Goal: Navigation & Orientation: Find specific page/section

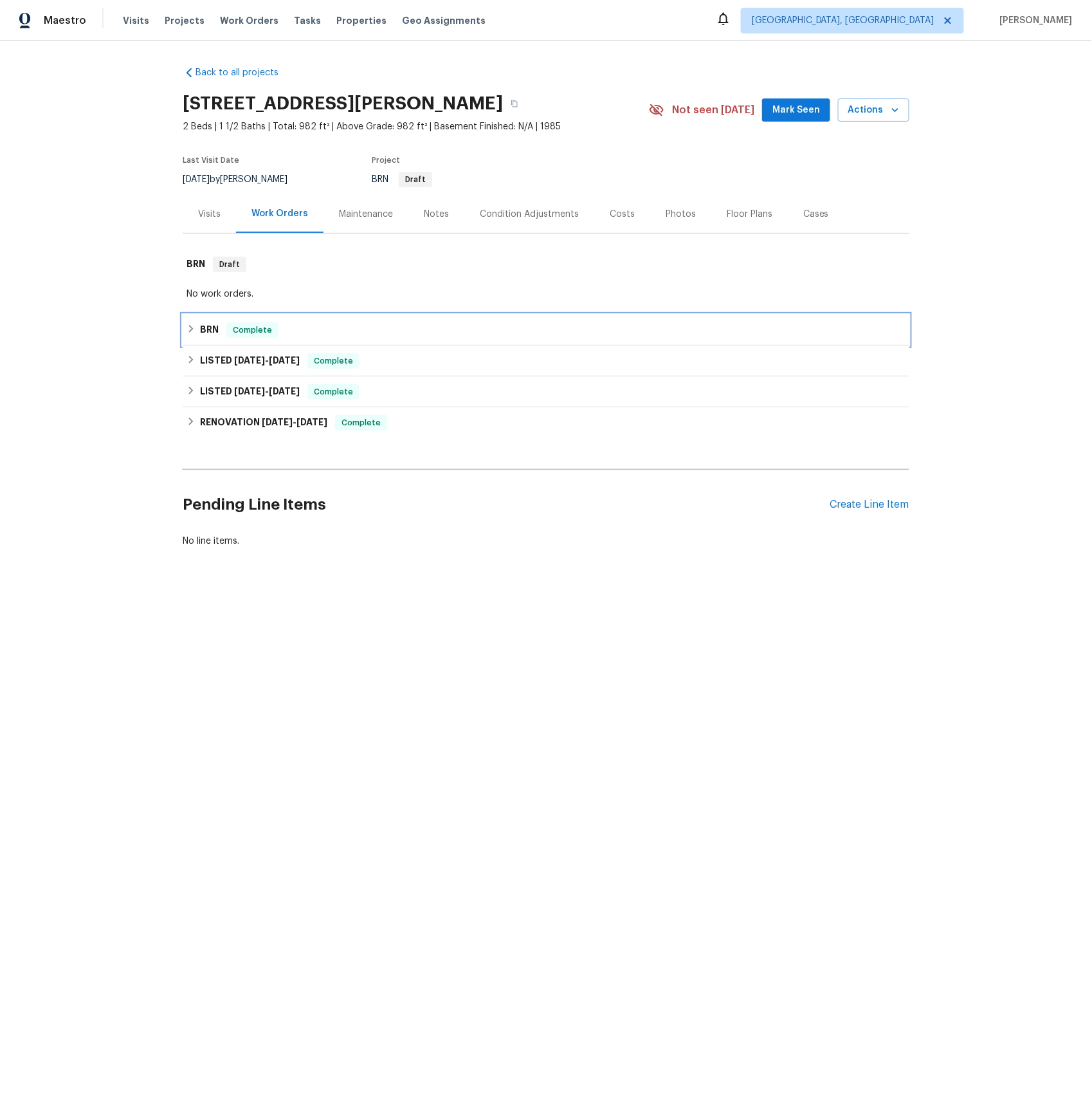
drag, startPoint x: 207, startPoint y: 330, endPoint x: 273, endPoint y: 356, distance: 70.9
click at [207, 330] on h6 "BRN" at bounding box center [209, 330] width 18 height 15
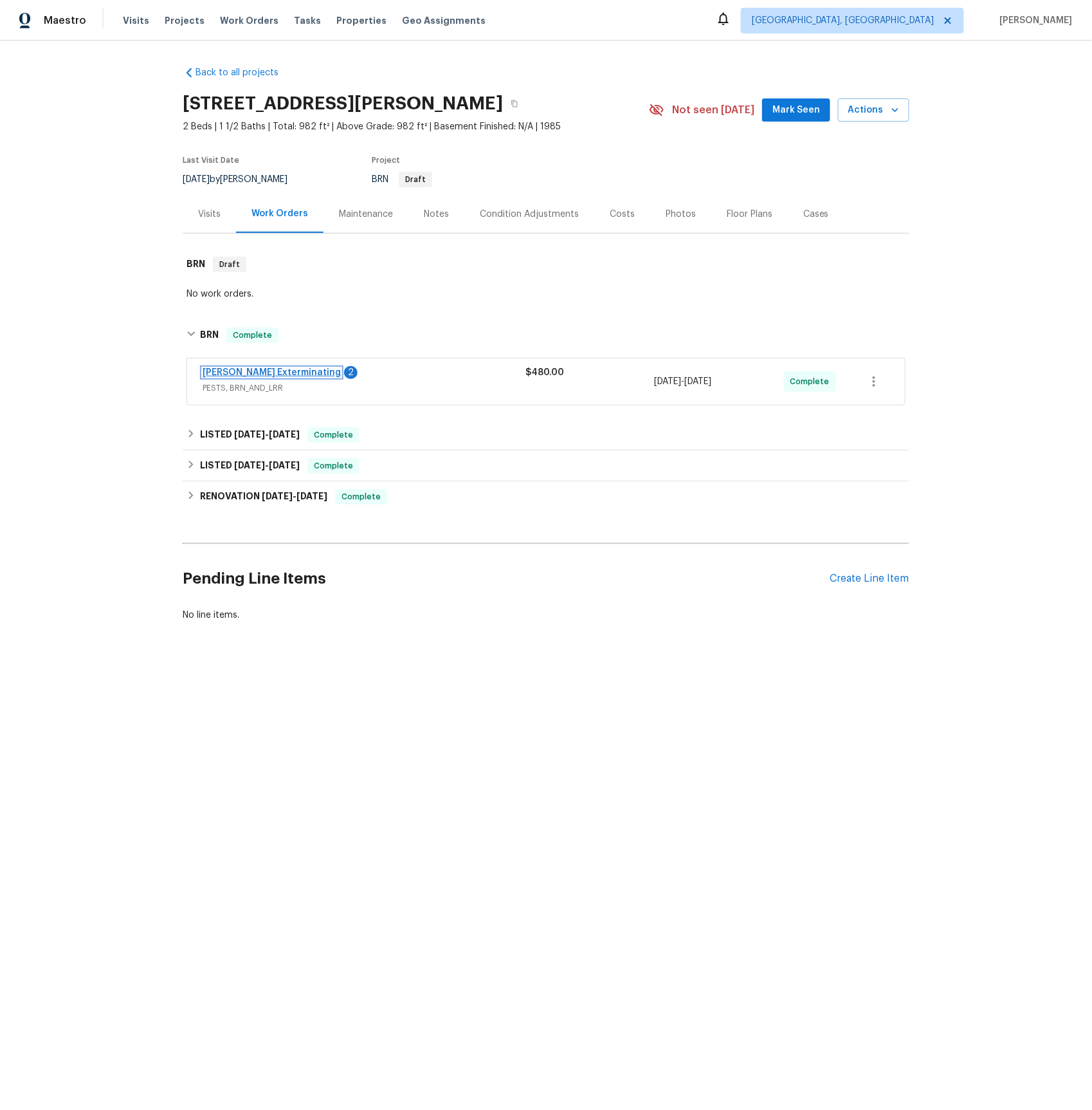
click at [256, 373] on link "[PERSON_NAME] Exterminating" at bounding box center [272, 372] width 138 height 9
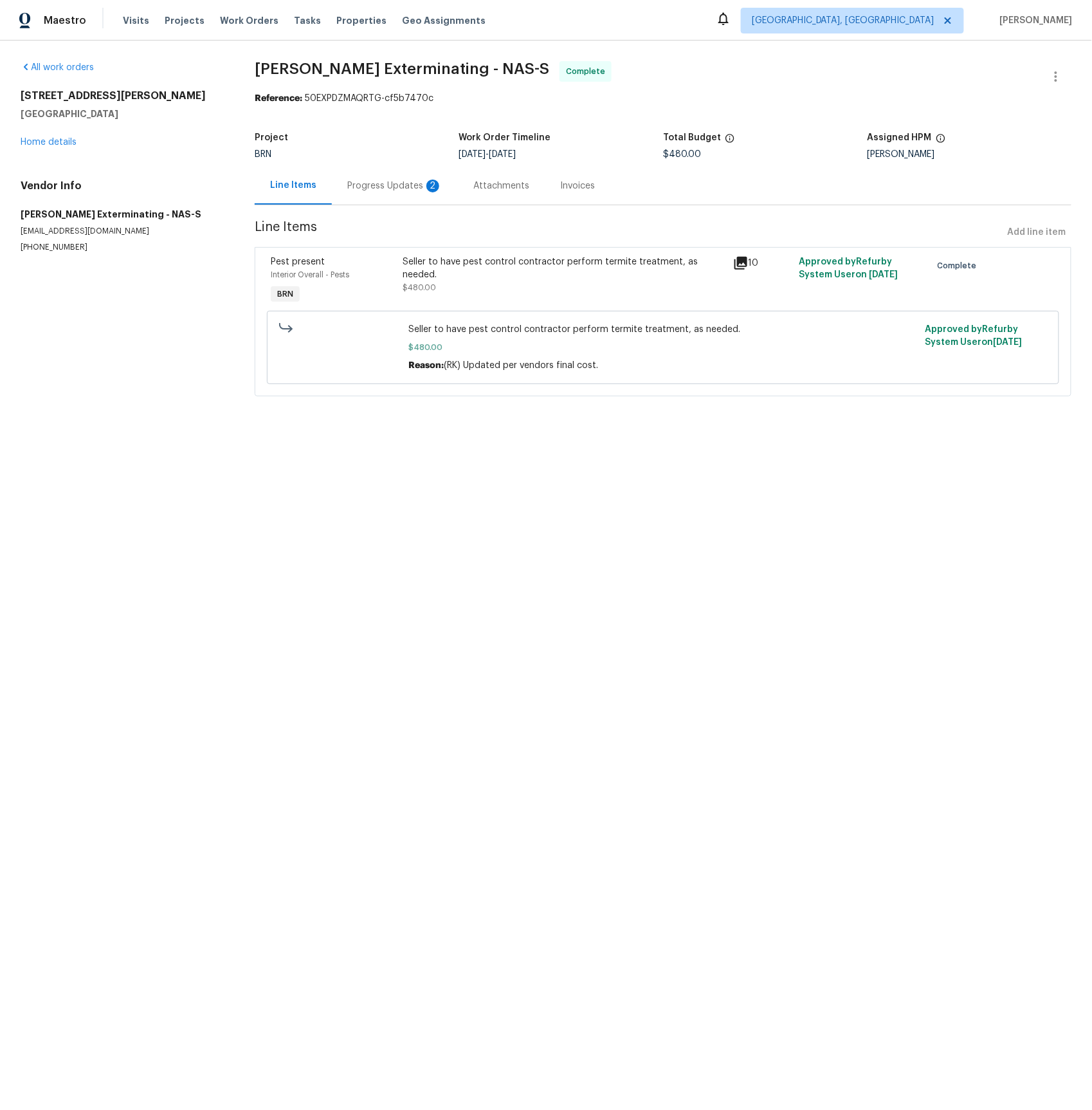
click at [392, 188] on div "Progress Updates 2" at bounding box center [395, 186] width 95 height 13
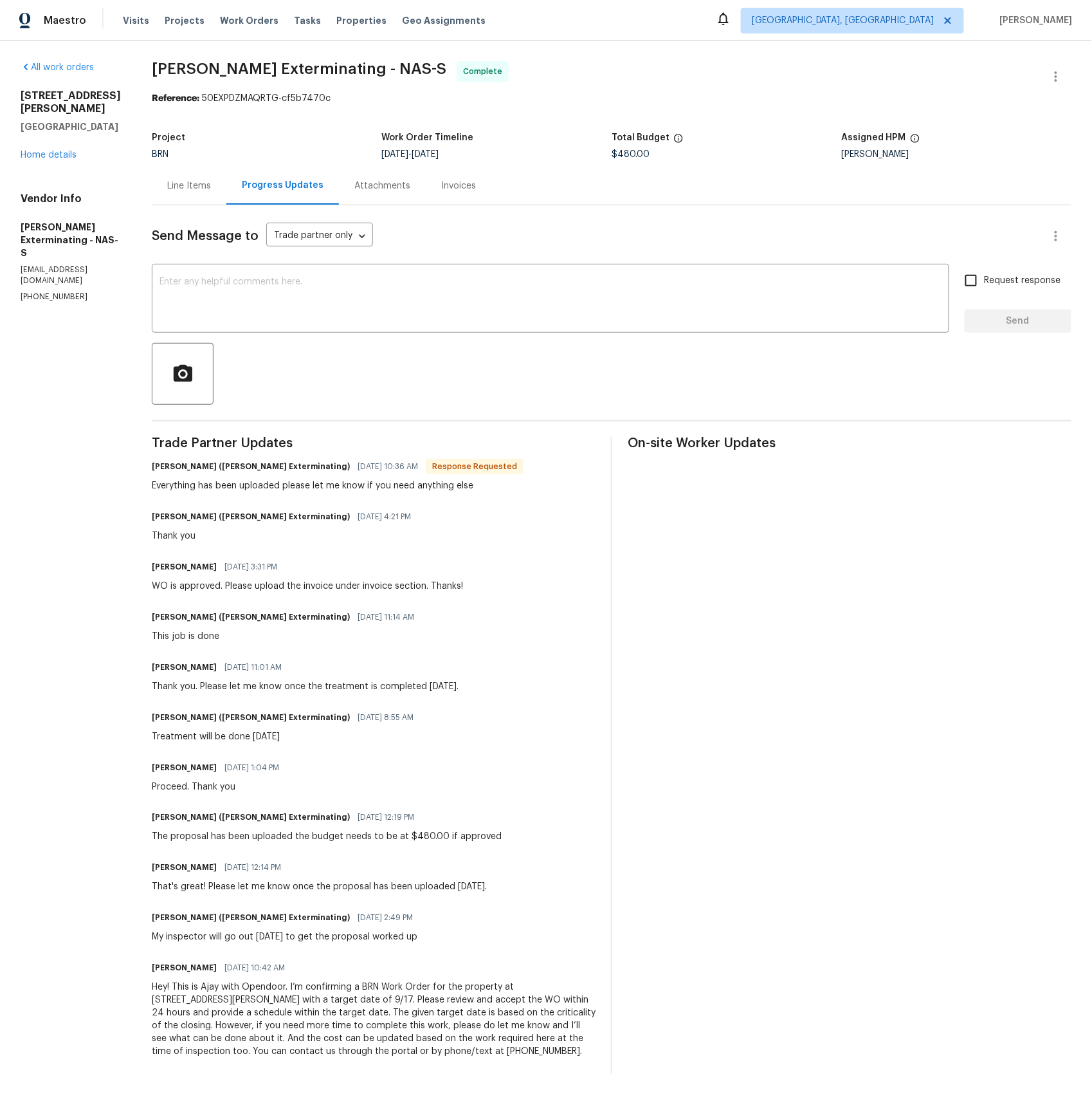
drag, startPoint x: 185, startPoint y: 185, endPoint x: 74, endPoint y: 201, distance: 112.1
click at [185, 185] on div "Line Items" at bounding box center [189, 186] width 44 height 13
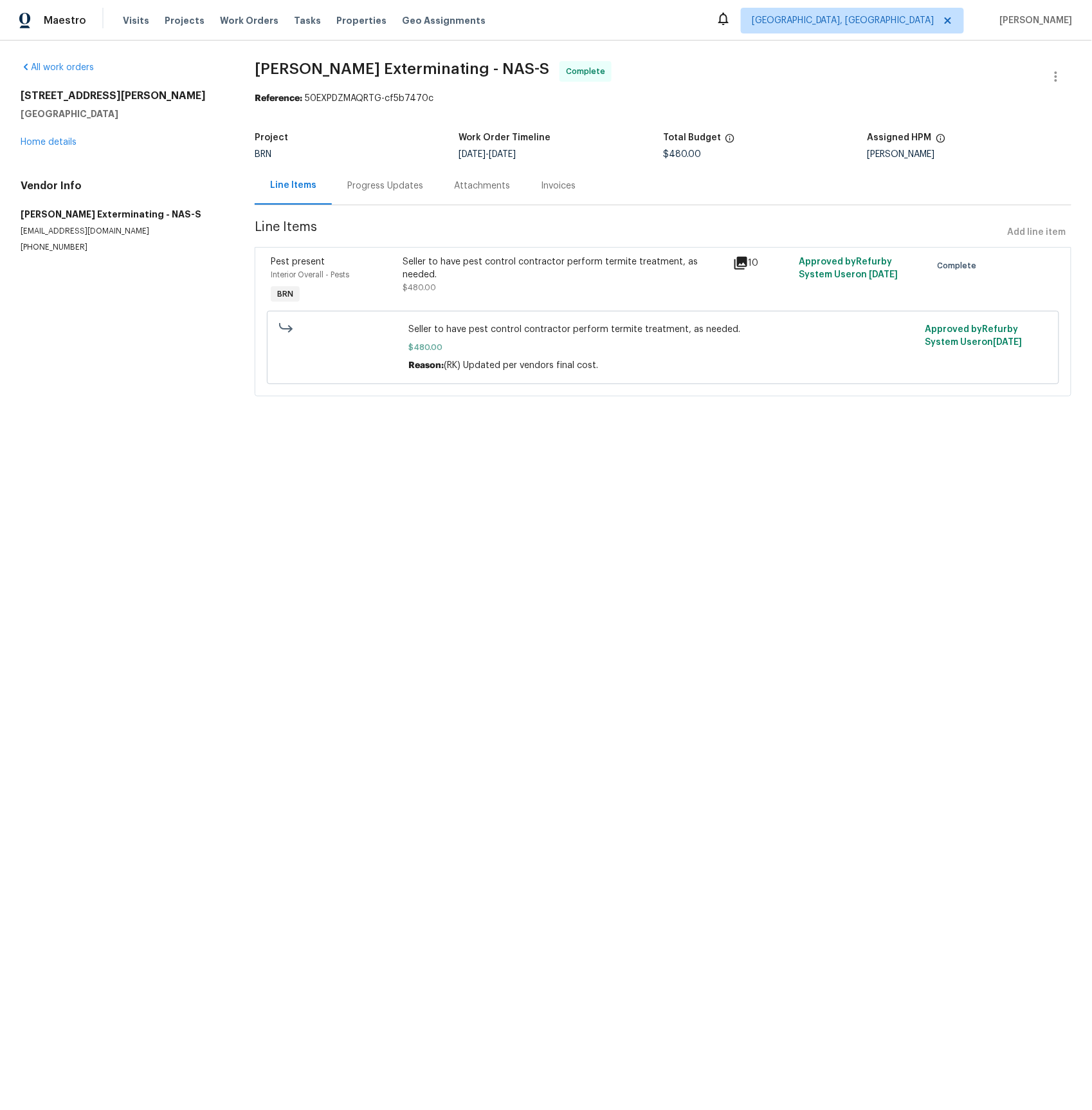
click at [745, 262] on icon at bounding box center [741, 263] width 13 height 13
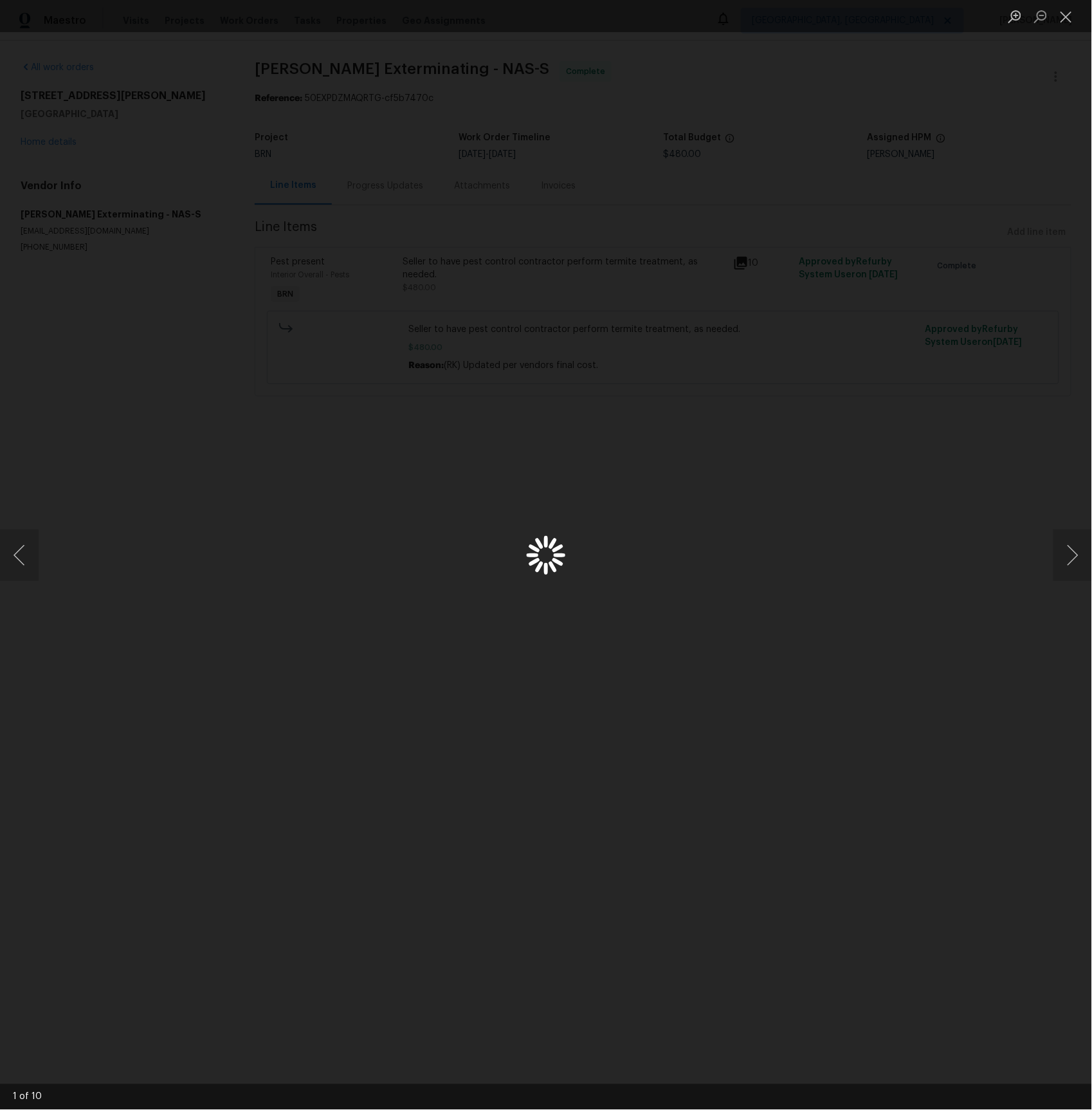
drag, startPoint x: 745, startPoint y: 262, endPoint x: 106, endPoint y: 269, distance: 639.0
click at [745, 262] on body "Maestro Visits Projects Work Orders Tasks Properties Geo Assignments [GEOGRAPHI…" at bounding box center [546, 216] width 1092 height 432
